Goal: Transaction & Acquisition: Purchase product/service

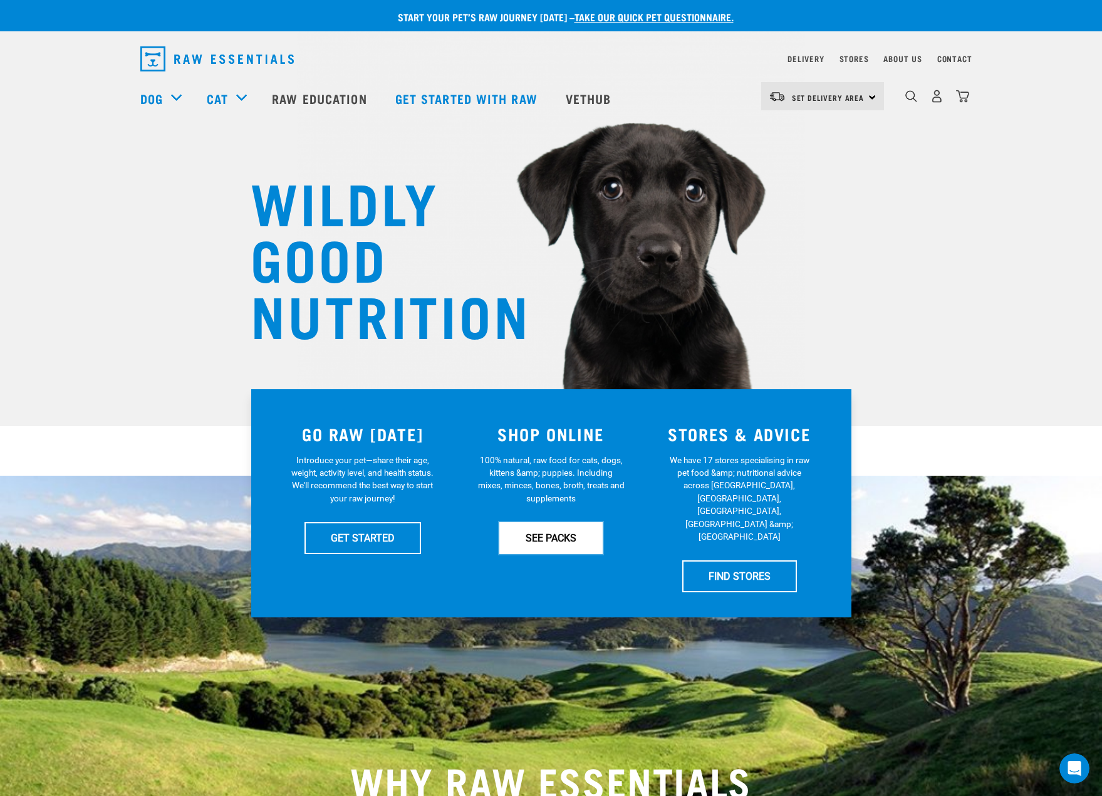
click at [562, 538] on link "SEE PACKS" at bounding box center [551, 537] width 103 height 31
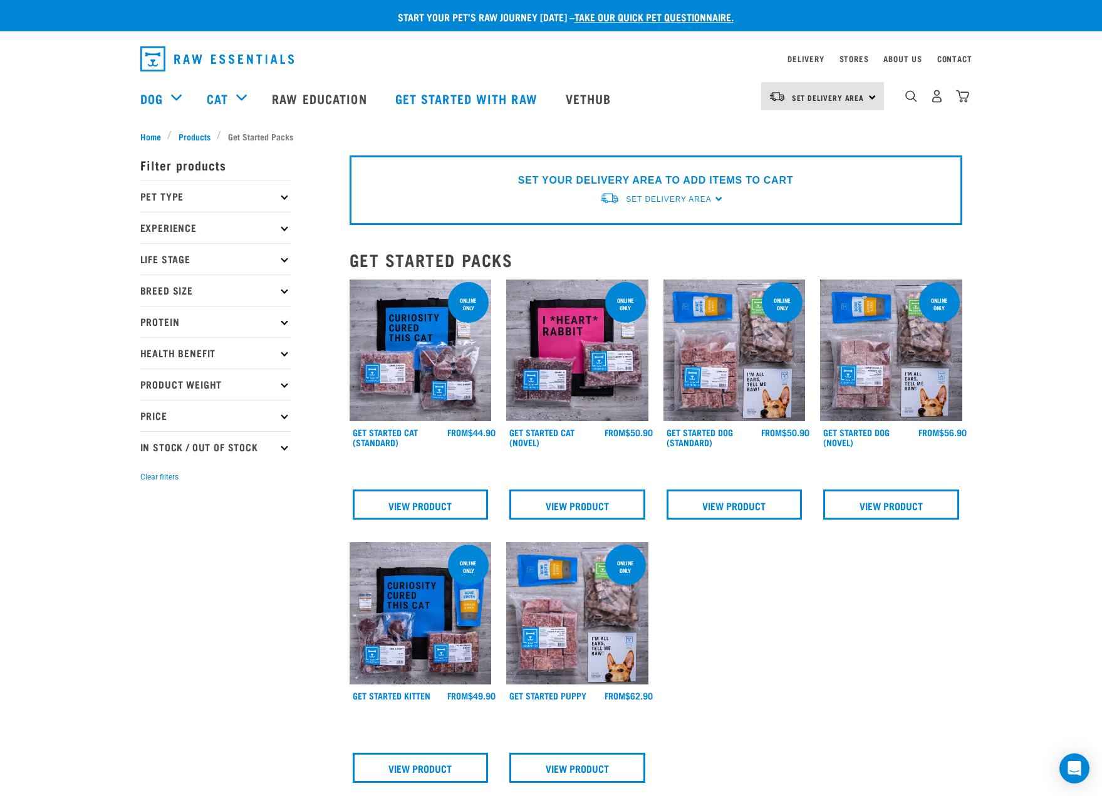
click at [778, 331] on img at bounding box center [735, 351] width 142 height 142
click at [762, 342] on img at bounding box center [735, 351] width 142 height 142
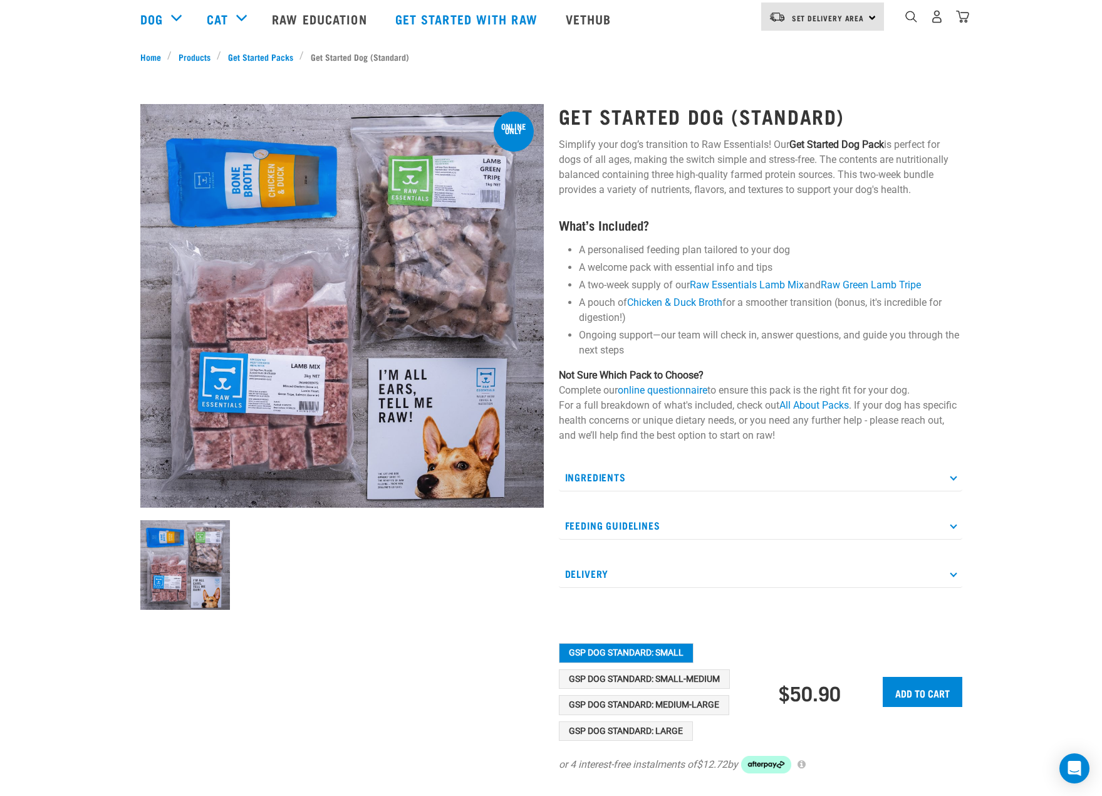
scroll to position [376, 0]
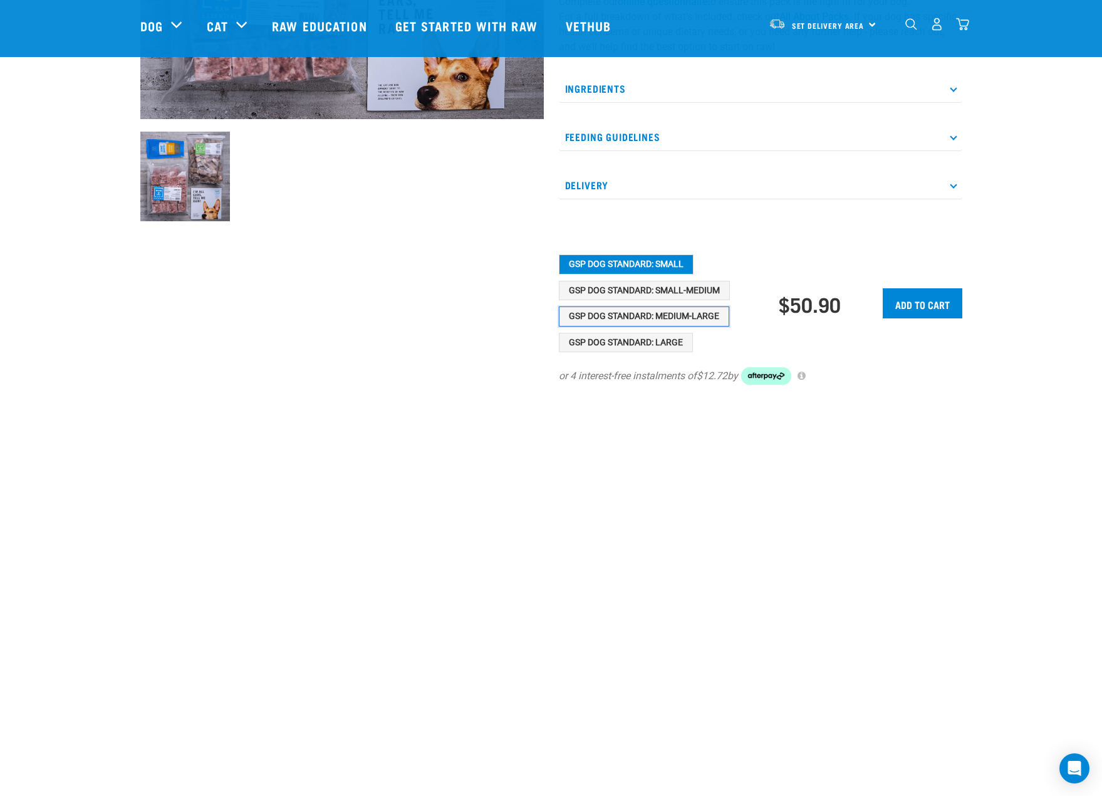
click at [669, 318] on button "GSP Dog Standard: Medium-Large" at bounding box center [644, 316] width 170 height 20
